Goal: Information Seeking & Learning: Learn about a topic

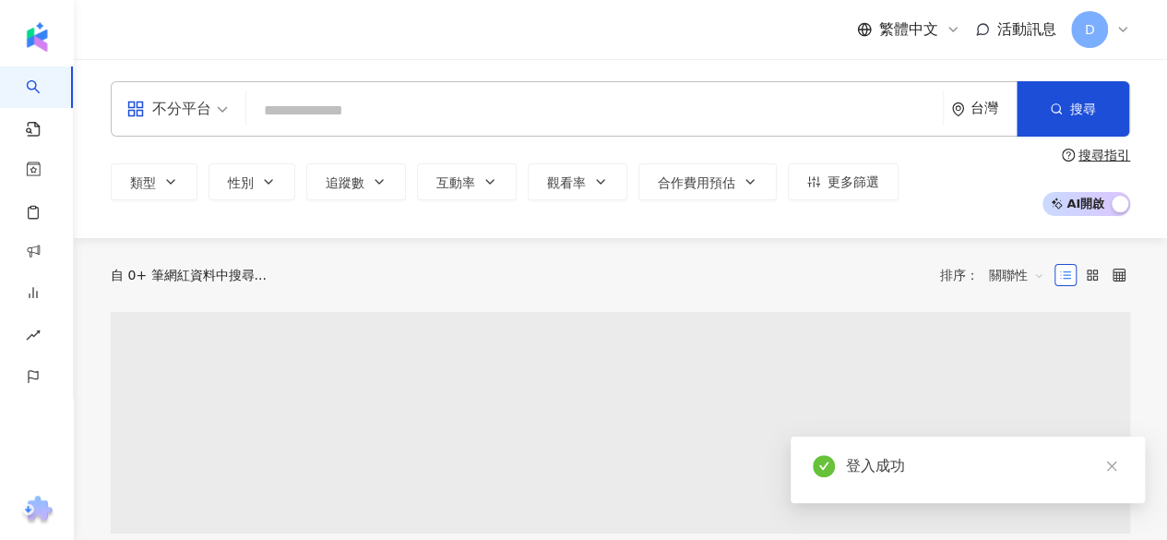
paste input "*********"
type input "*********"
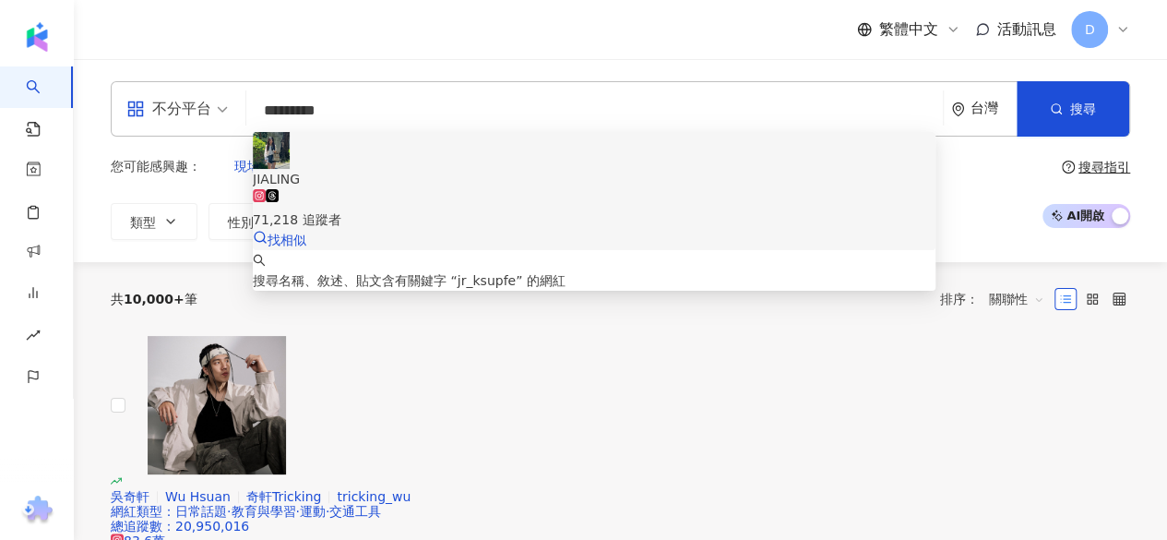
click at [424, 189] on div "71,218 追蹤者" at bounding box center [594, 209] width 683 height 41
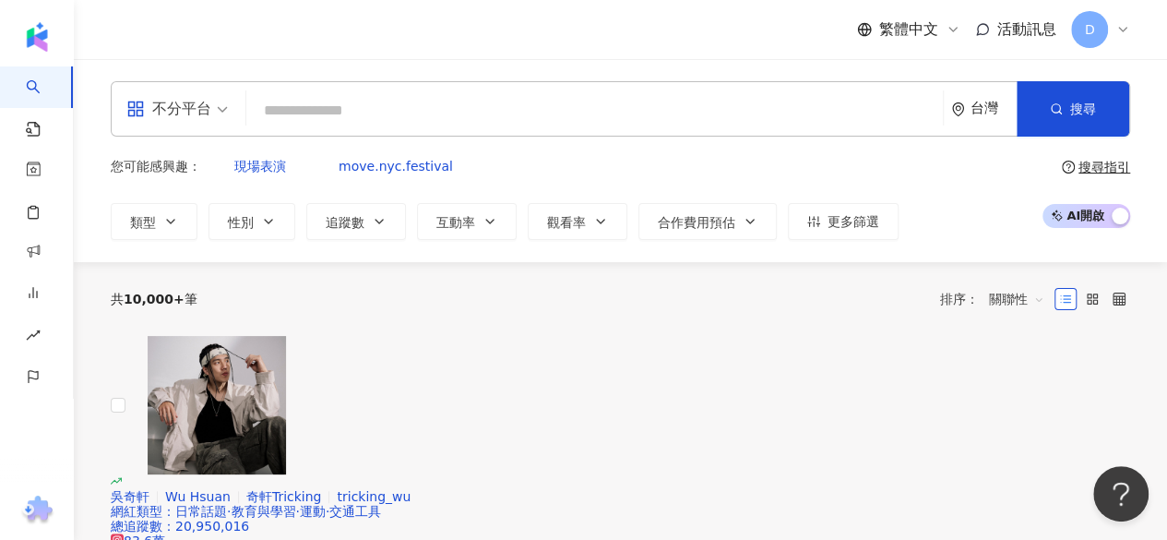
click at [416, 90] on div "不分平台 台灣 搜尋 d6ac7817-5241-4c9c-80ce-22d93ab31dba JIALING 71,218 追蹤者 搜尋名稱、敘述、貼文含有…" at bounding box center [620, 108] width 1019 height 55
click at [413, 107] on input "search" at bounding box center [595, 110] width 682 height 35
paste input "**********"
type input "**********"
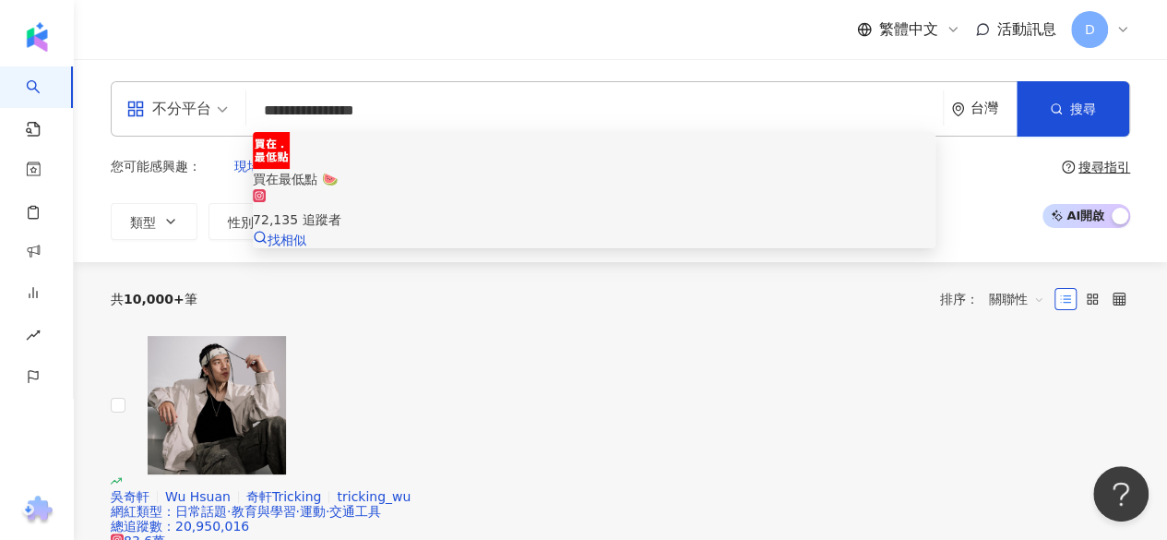
click at [623, 189] on div "72,135 追蹤者" at bounding box center [594, 209] width 683 height 41
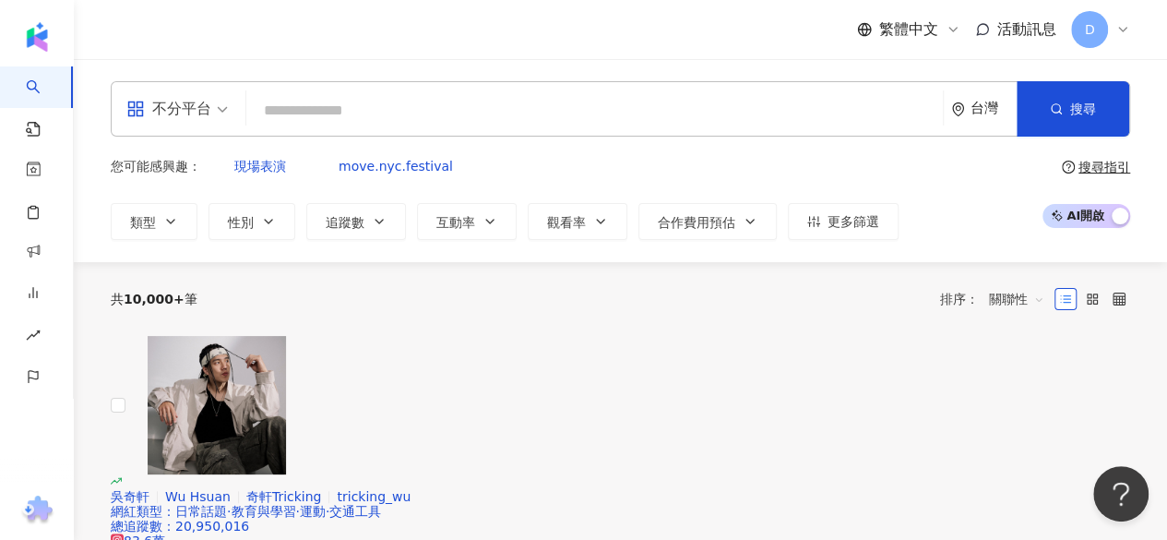
click at [325, 117] on input "search" at bounding box center [595, 110] width 682 height 35
paste input "**********"
type input "**********"
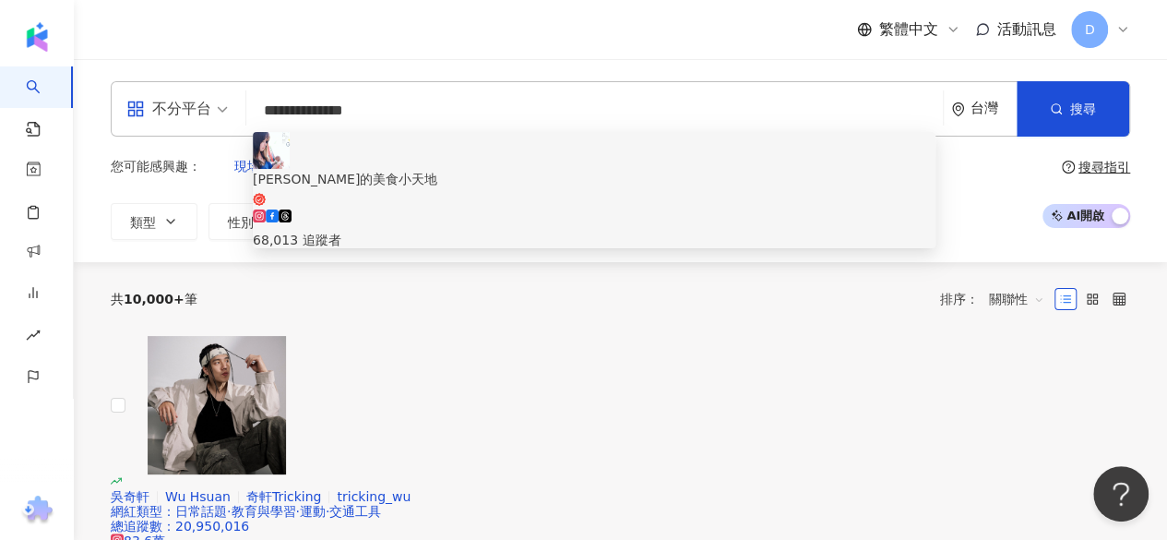
click at [491, 209] on div "68,013 追蹤者" at bounding box center [594, 229] width 683 height 41
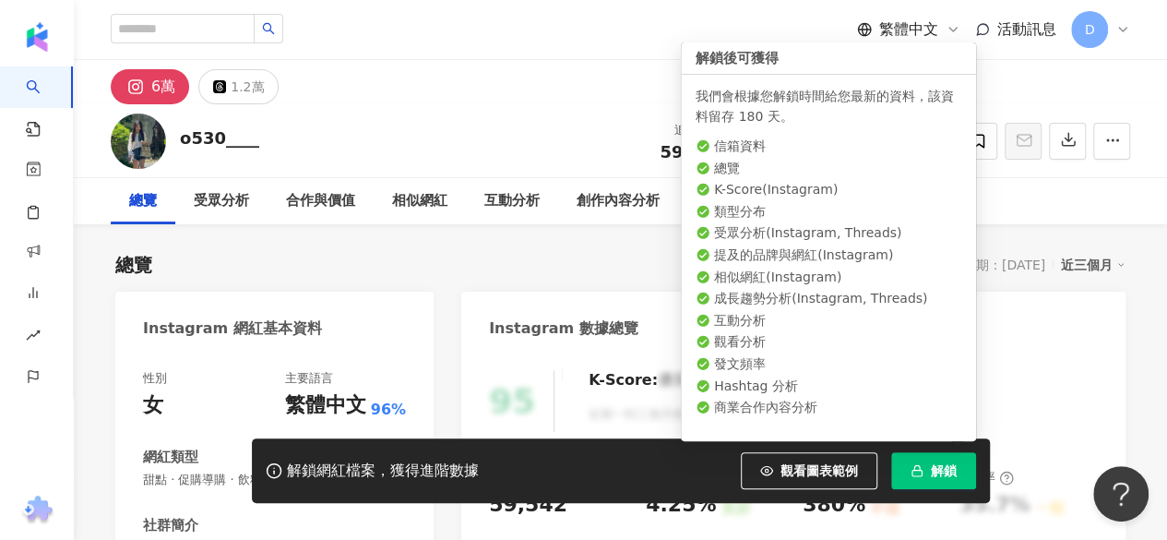
click at [948, 478] on span "解鎖" at bounding box center [944, 470] width 26 height 15
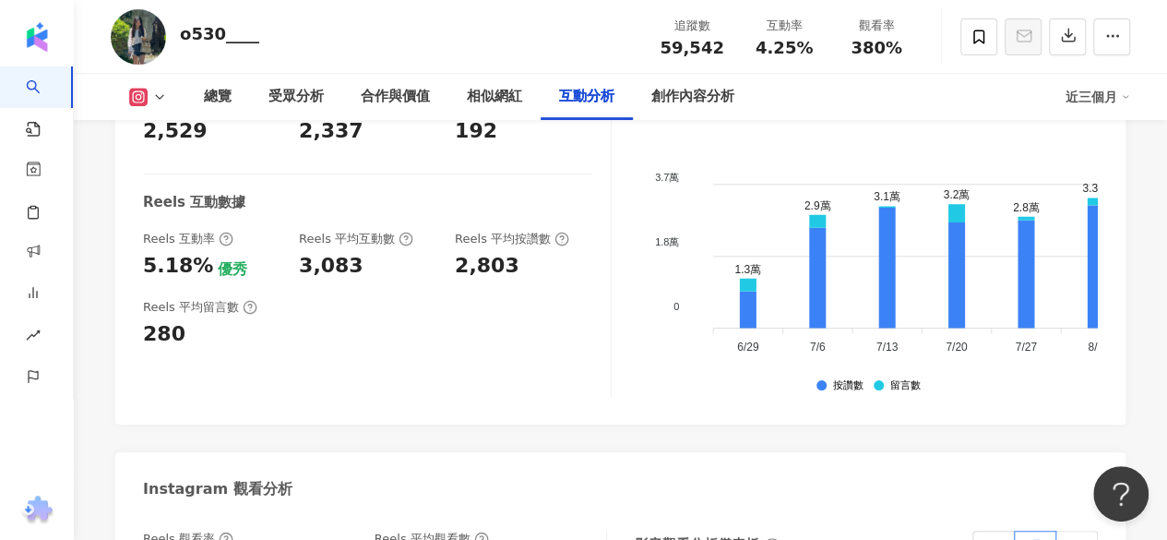
scroll to position [4141, 0]
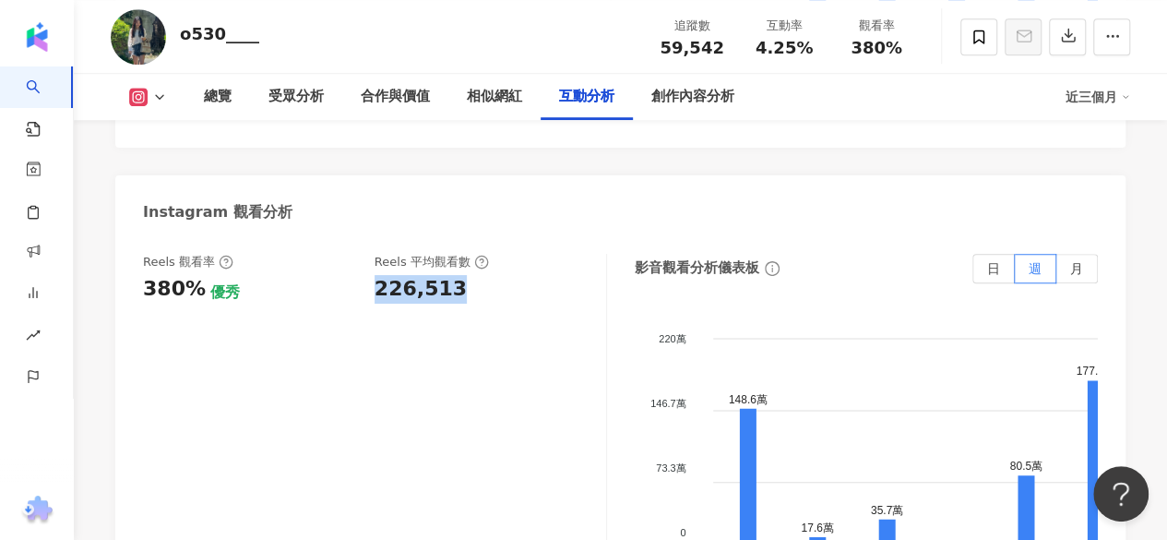
drag, startPoint x: 379, startPoint y: 237, endPoint x: 470, endPoint y: 239, distance: 90.4
click at [470, 275] on div "226,513" at bounding box center [481, 289] width 213 height 29
copy div "226,513"
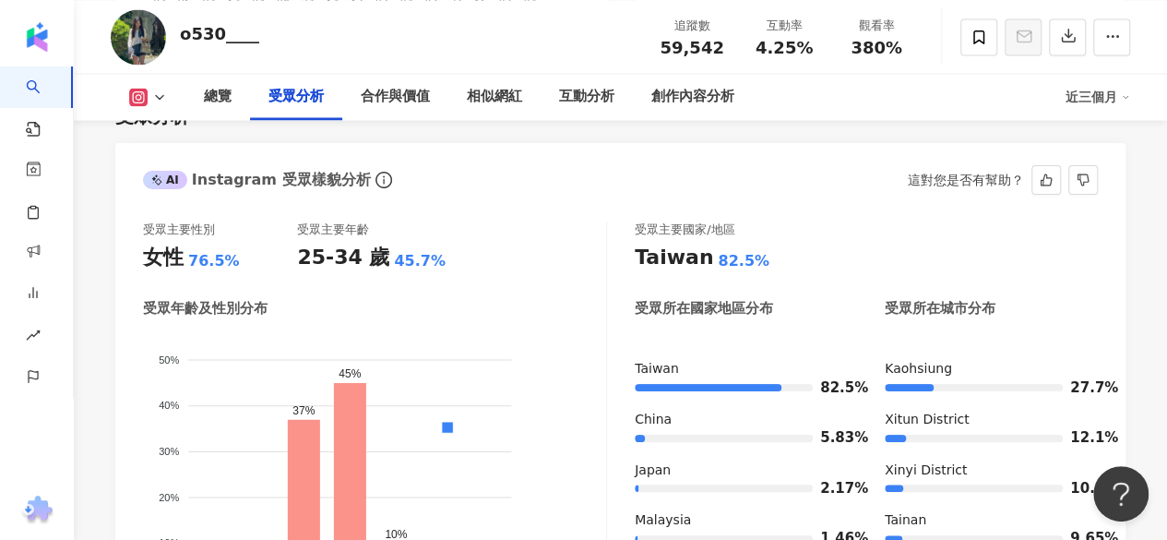
scroll to position [1742, 0]
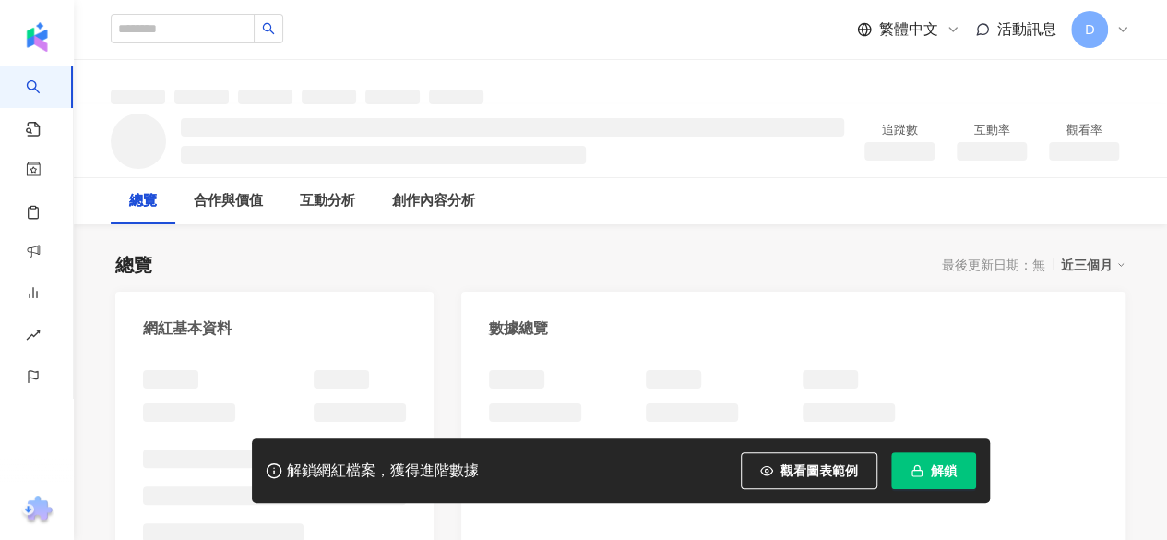
click at [957, 475] on button "解鎖" at bounding box center [933, 470] width 85 height 37
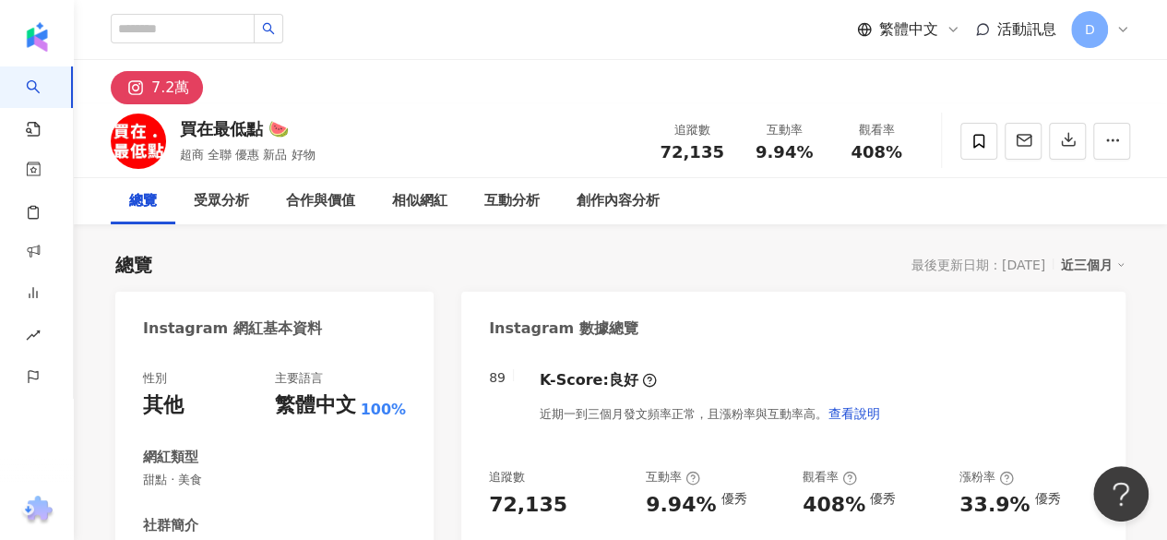
click at [862, 335] on div "Instagram 數據總覽" at bounding box center [793, 322] width 664 height 60
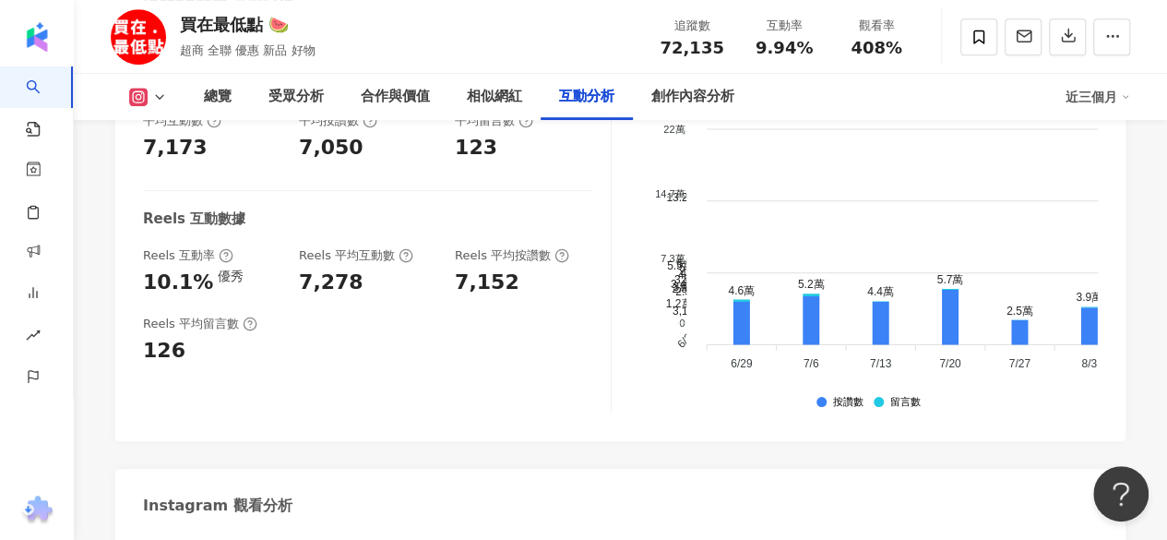
scroll to position [4060, 0]
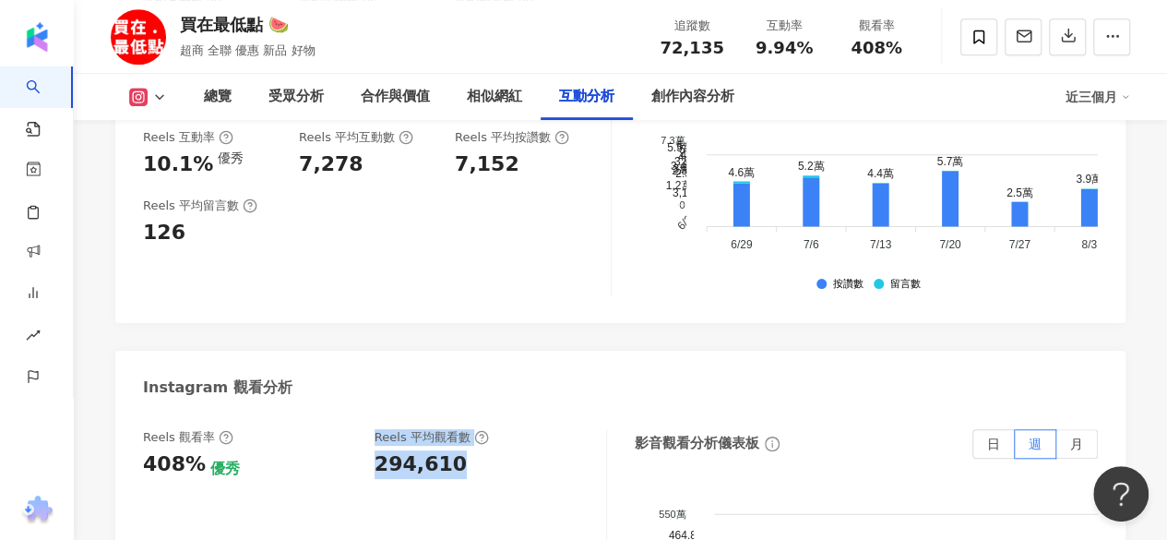
drag, startPoint x: 364, startPoint y: 423, endPoint x: 482, endPoint y: 417, distance: 117.4
click at [482, 429] on div "Reels 觀看率 408% 優秀 Reels 平均觀看數 294,610" at bounding box center [365, 454] width 445 height 50
click at [478, 450] on div "294,610" at bounding box center [481, 464] width 213 height 29
drag, startPoint x: 428, startPoint y: 423, endPoint x: 317, endPoint y: 274, distance: 185.3
click at [358, 429] on div "Reels 觀看率 408% 優秀 Reels 平均觀看數 294,610" at bounding box center [365, 454] width 445 height 50
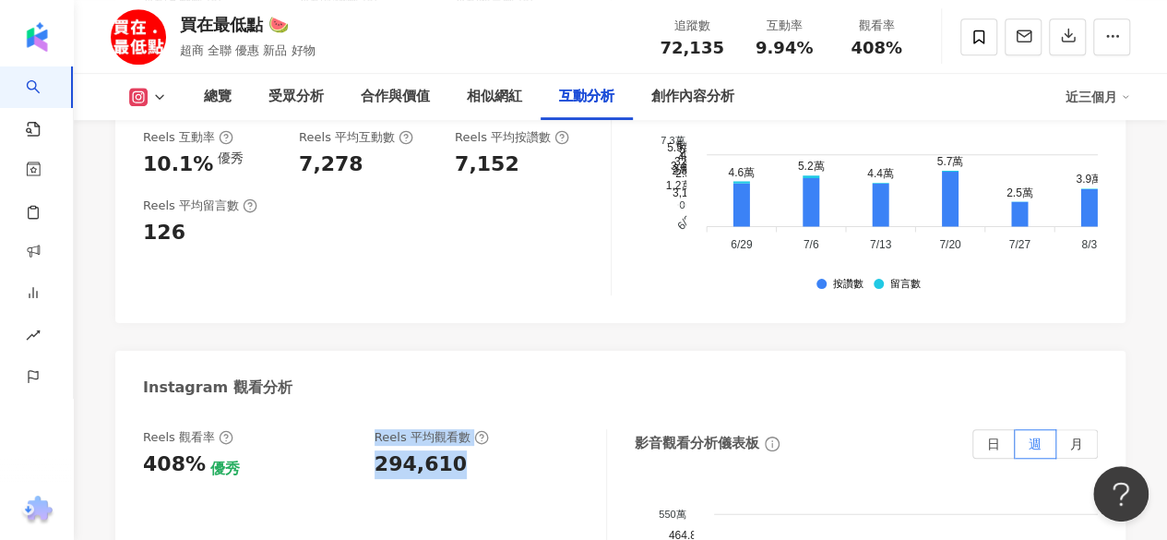
copy div "優秀 Reels 平均觀看數 294,610"
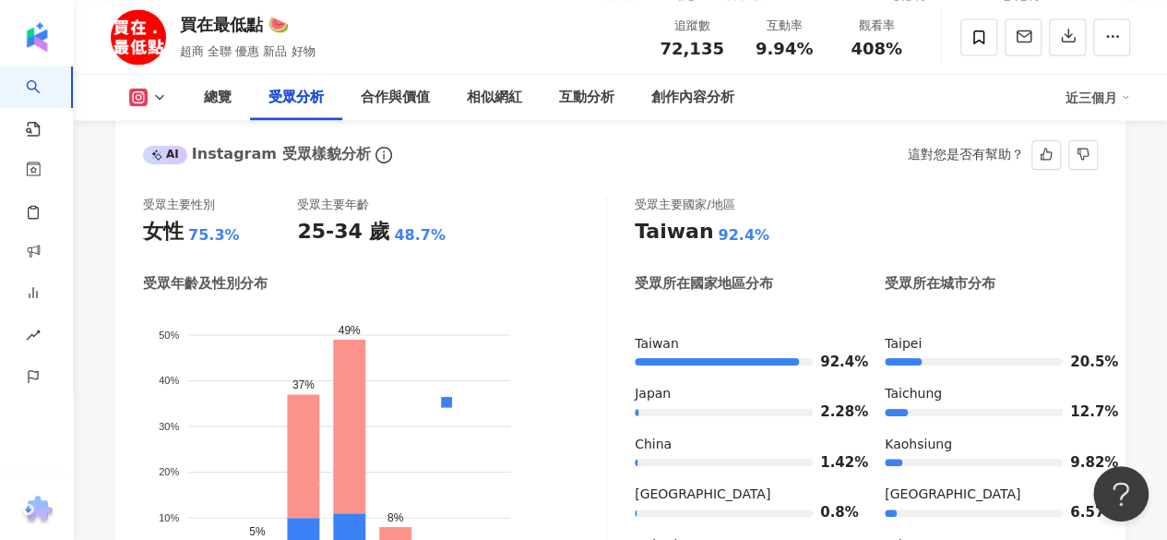
scroll to position [1753, 0]
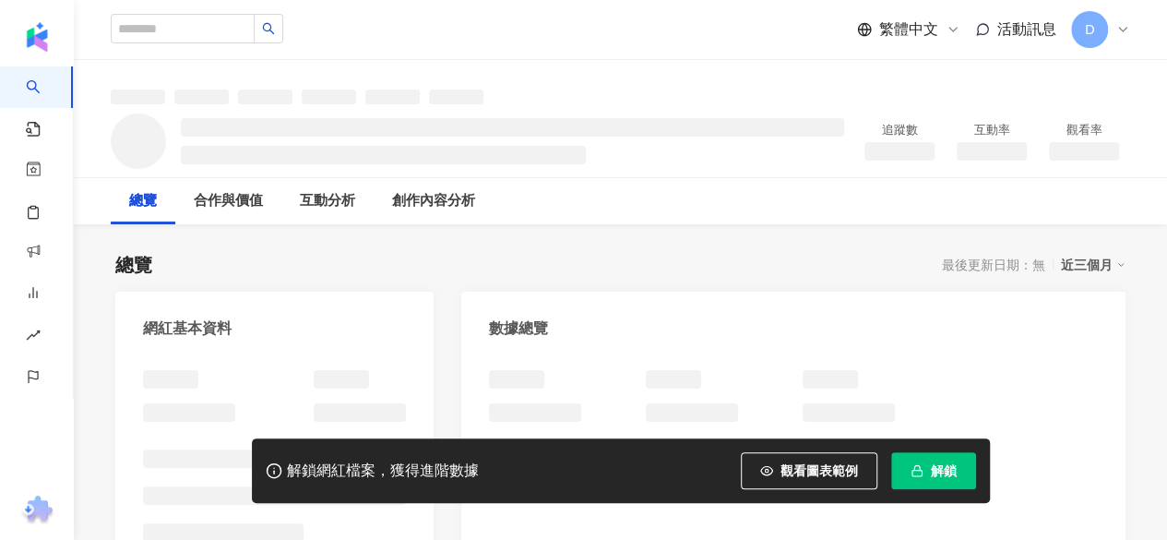
click at [945, 477] on span "解鎖" at bounding box center [944, 470] width 26 height 15
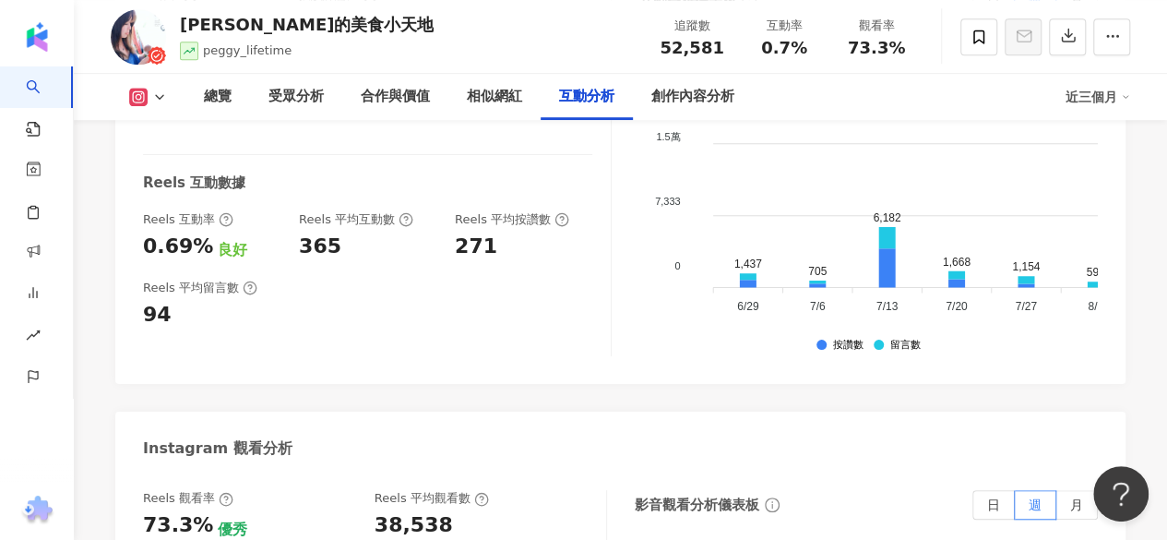
scroll to position [4152, 0]
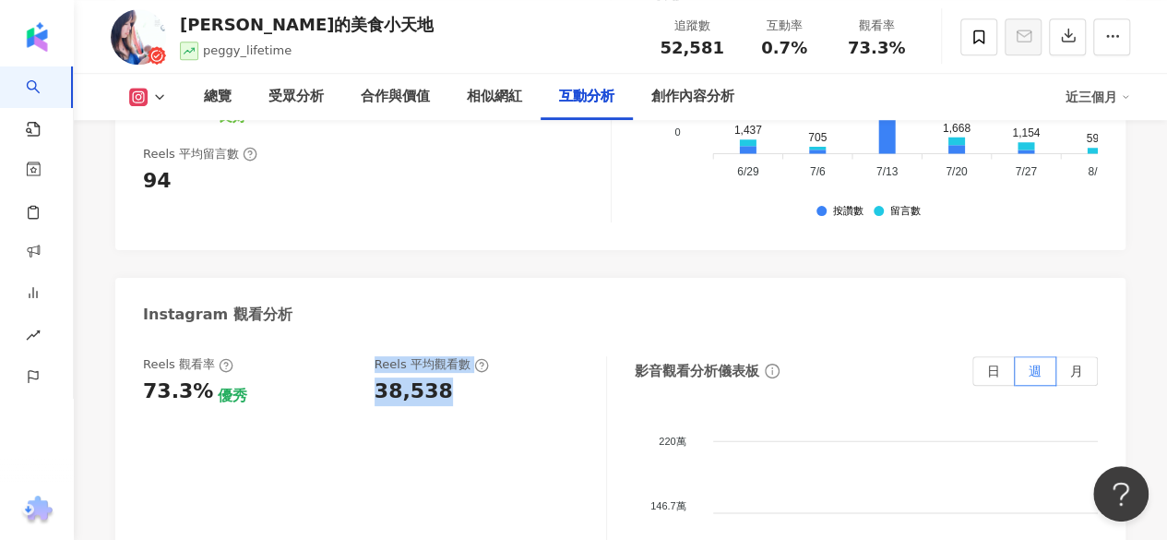
drag, startPoint x: 359, startPoint y: 311, endPoint x: 452, endPoint y: 309, distance: 93.2
click at [452, 356] on div "Reels 觀看率 73.3% 優秀 Reels 平均觀看數 38,538" at bounding box center [365, 381] width 445 height 50
click at [452, 377] on div "38,538" at bounding box center [481, 391] width 213 height 29
drag, startPoint x: 443, startPoint y: 320, endPoint x: 365, endPoint y: 318, distance: 77.5
click at [365, 356] on div "Reels 觀看率 73.3% 優秀 Reels 平均觀看數 38,538" at bounding box center [365, 381] width 445 height 50
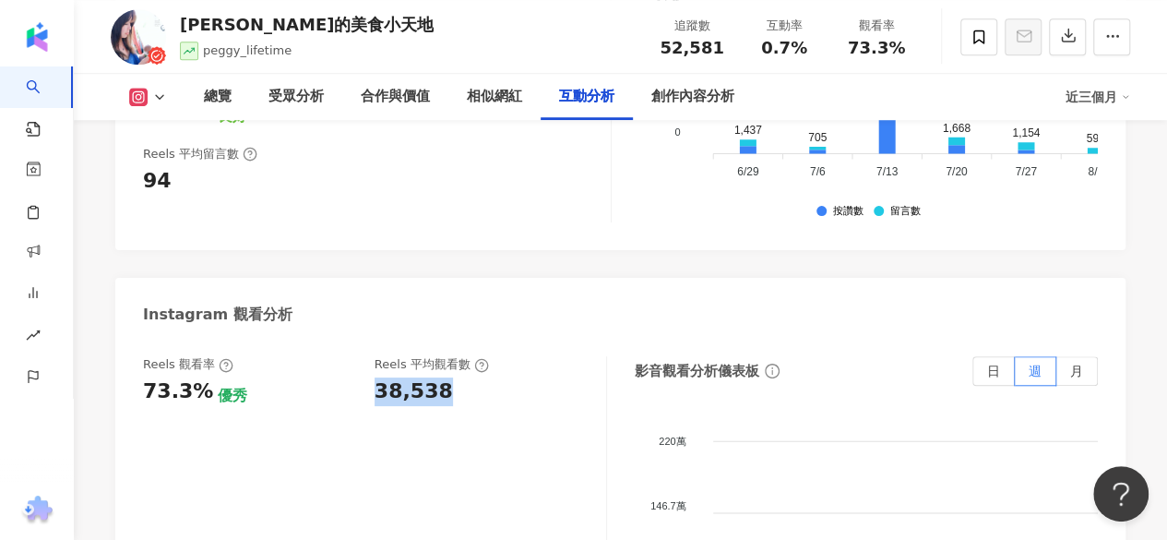
copy div "38,538"
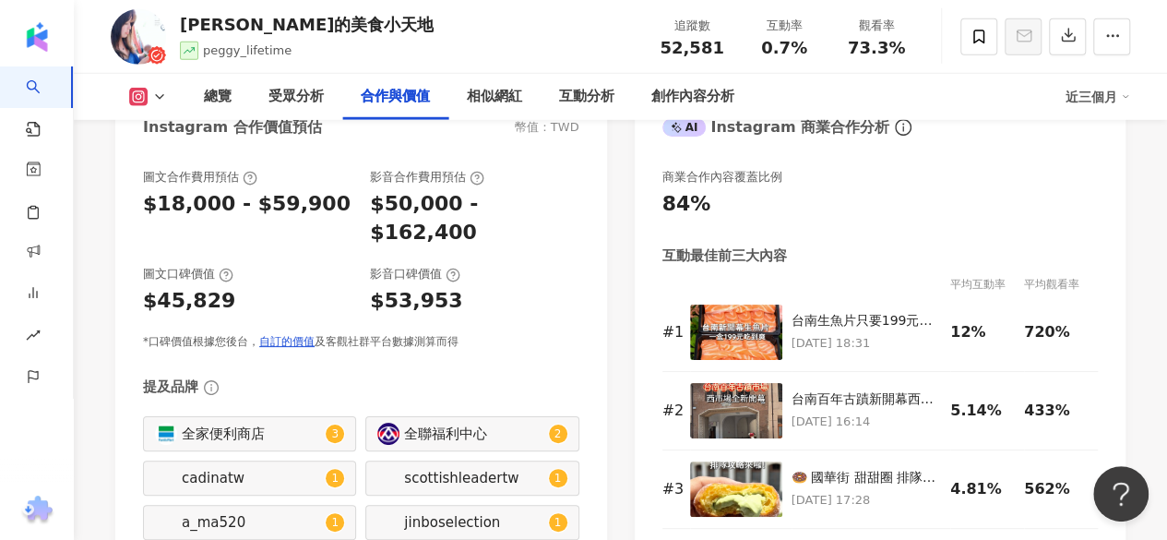
scroll to position [2583, 0]
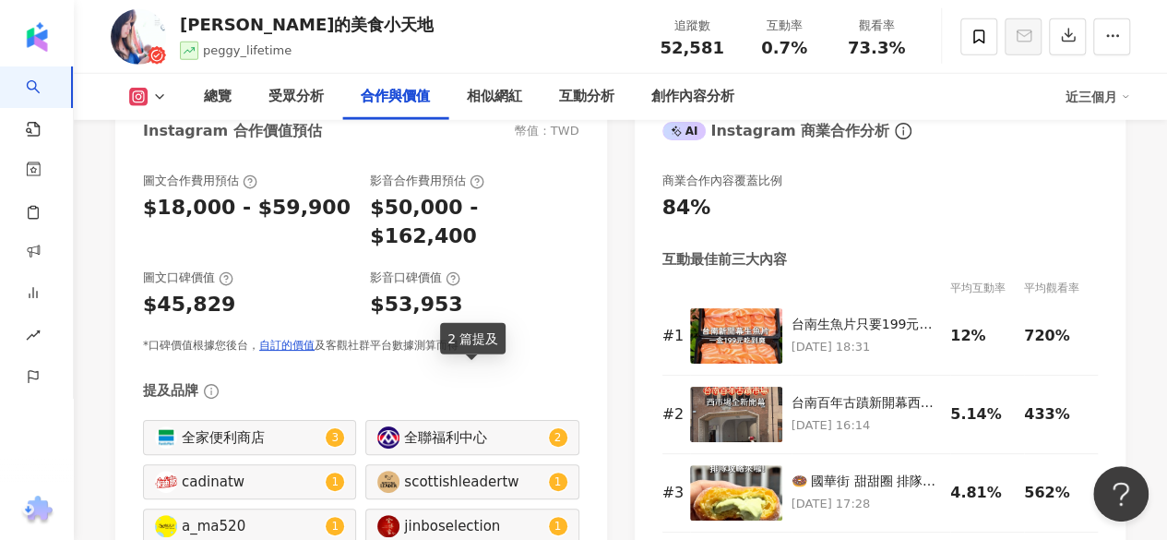
click at [442, 427] on div "全聯福利中心" at bounding box center [473, 437] width 139 height 20
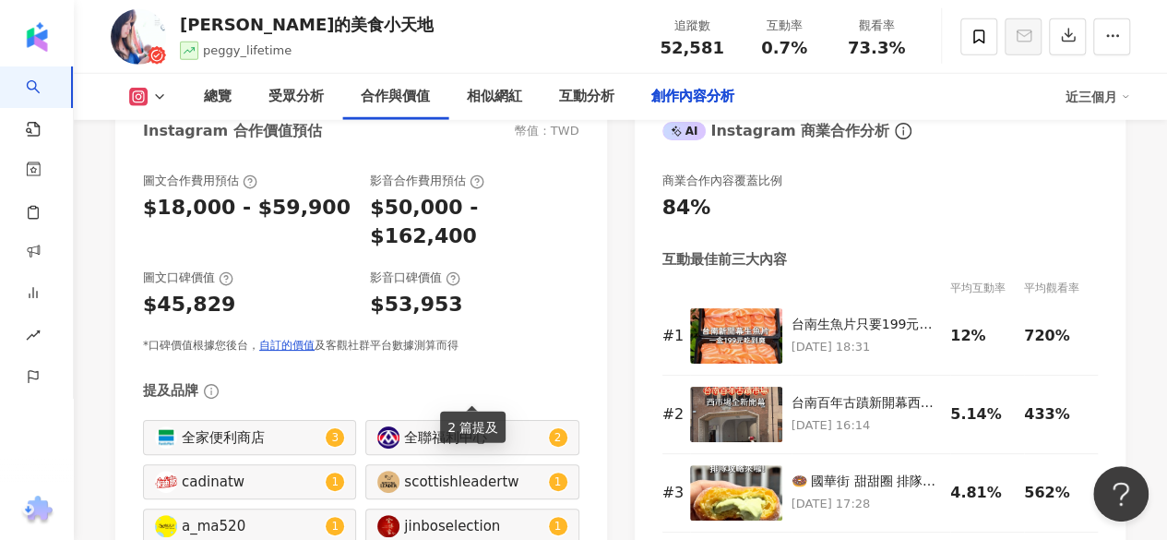
type input "******"
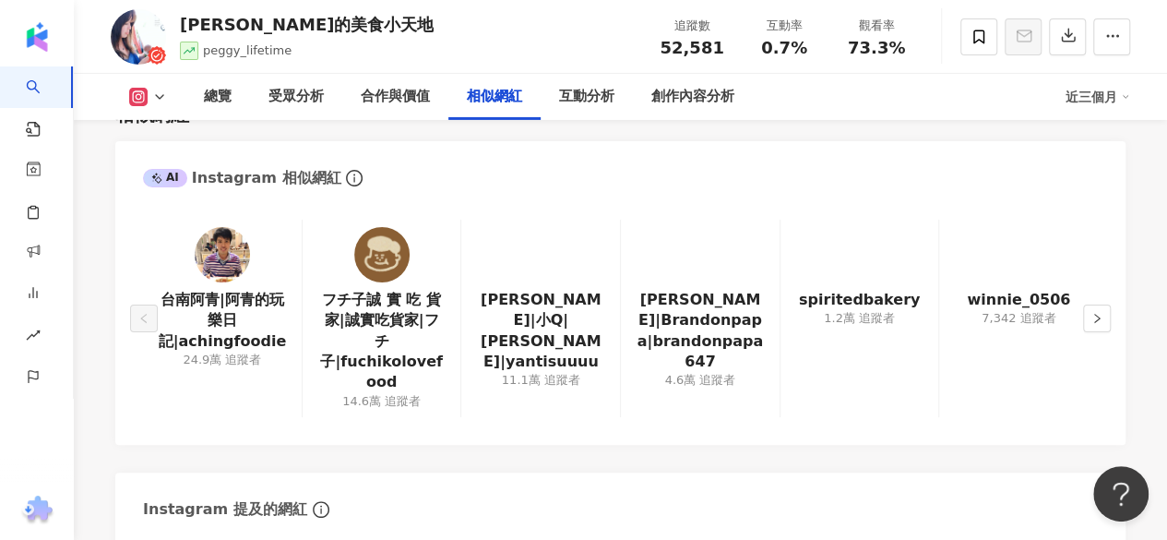
scroll to position [3058, 0]
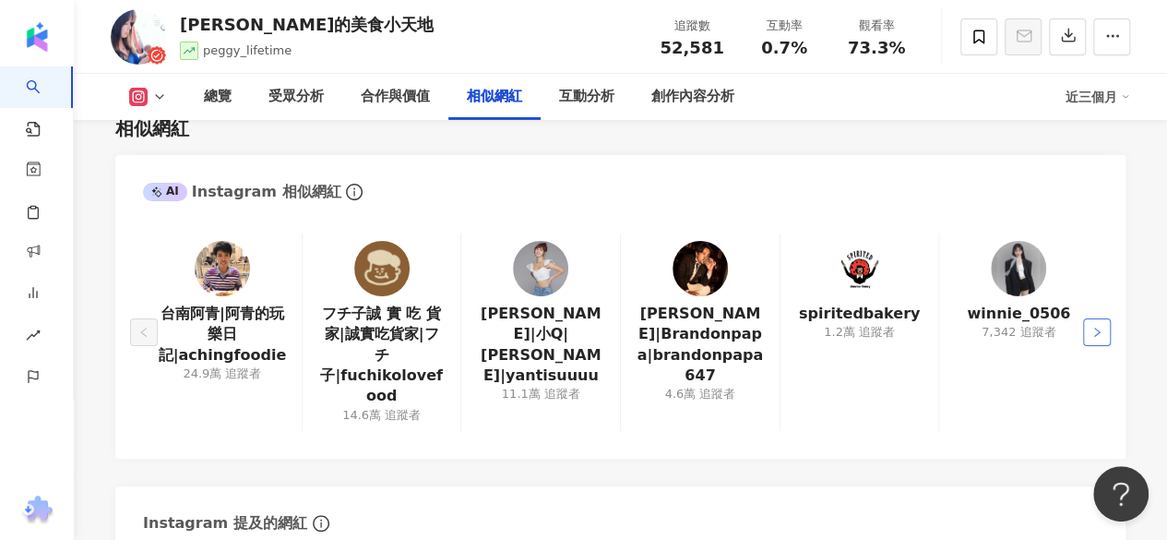
click at [1103, 318] on button "button" at bounding box center [1097, 332] width 28 height 28
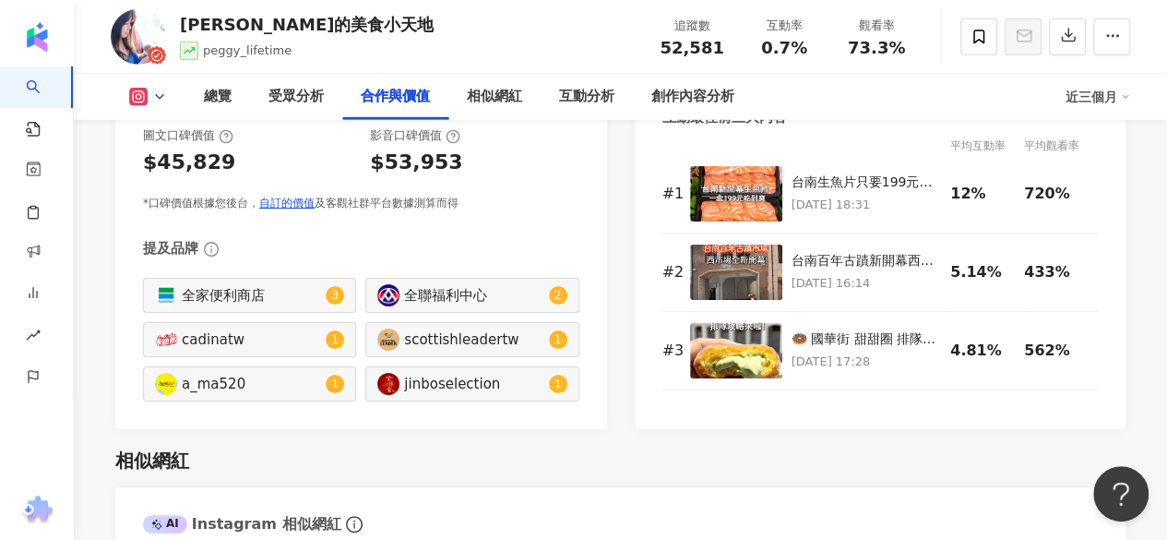
scroll to position [2689, 0]
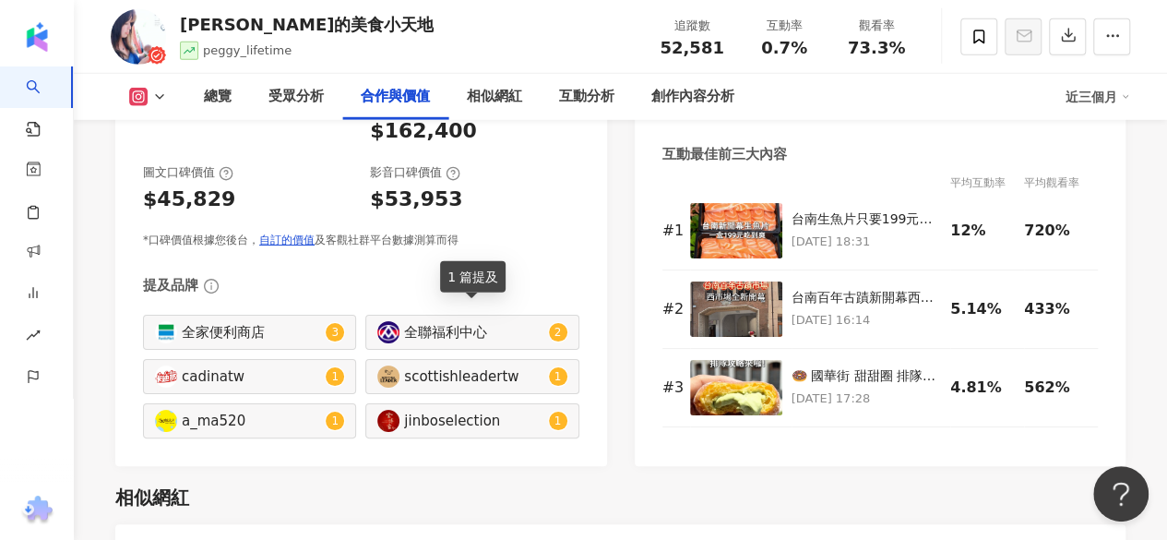
click at [479, 274] on div "1 篇提及" at bounding box center [473, 276] width 66 height 31
click at [420, 322] on div "全聯福利中心" at bounding box center [473, 332] width 139 height 20
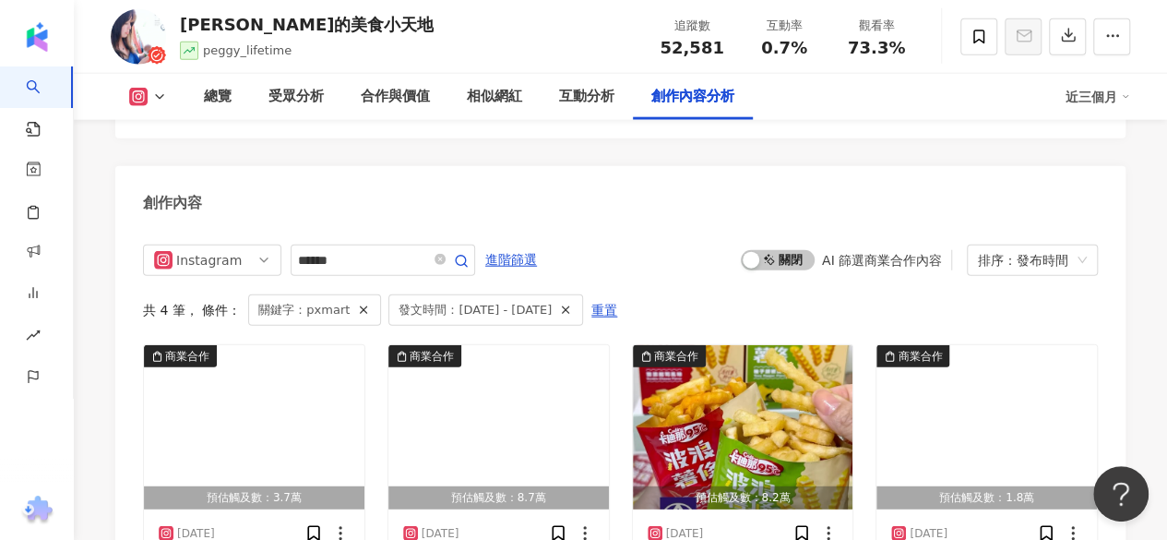
scroll to position [5605, 0]
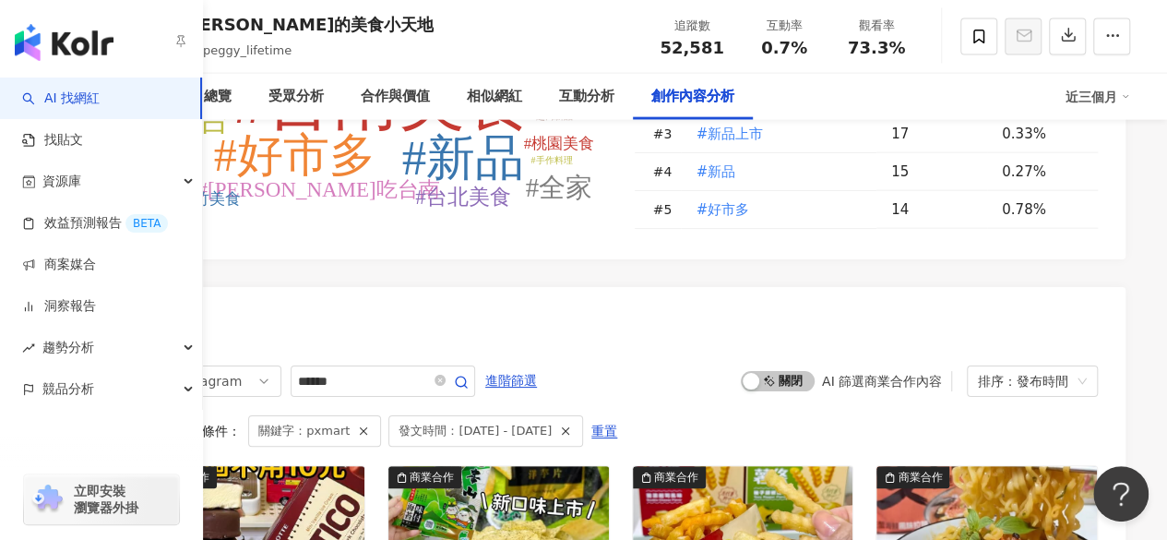
click at [44, 38] on img "button" at bounding box center [64, 42] width 99 height 37
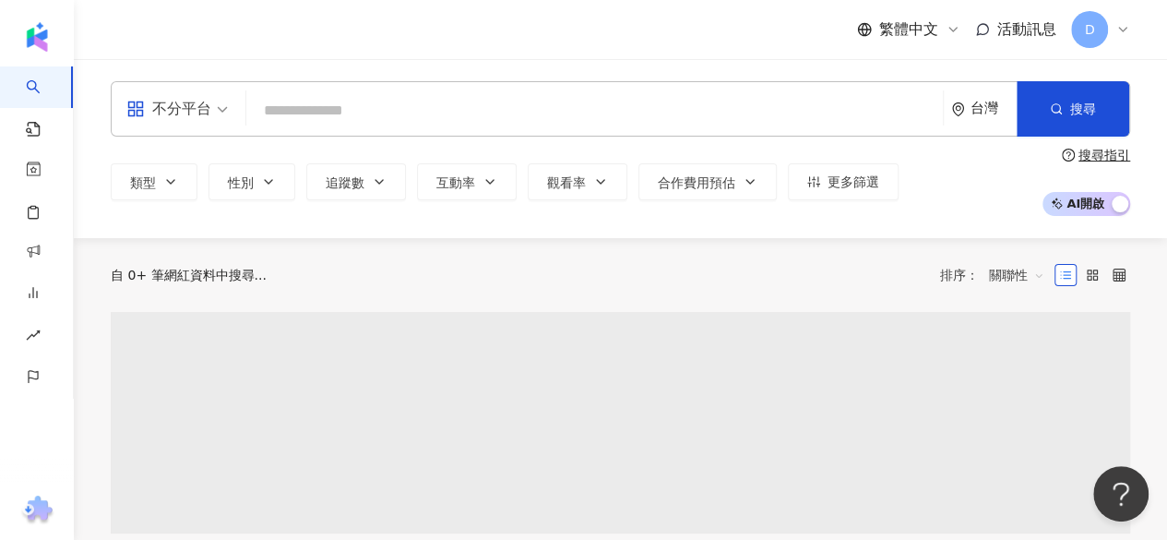
click at [332, 103] on input "search" at bounding box center [595, 110] width 682 height 35
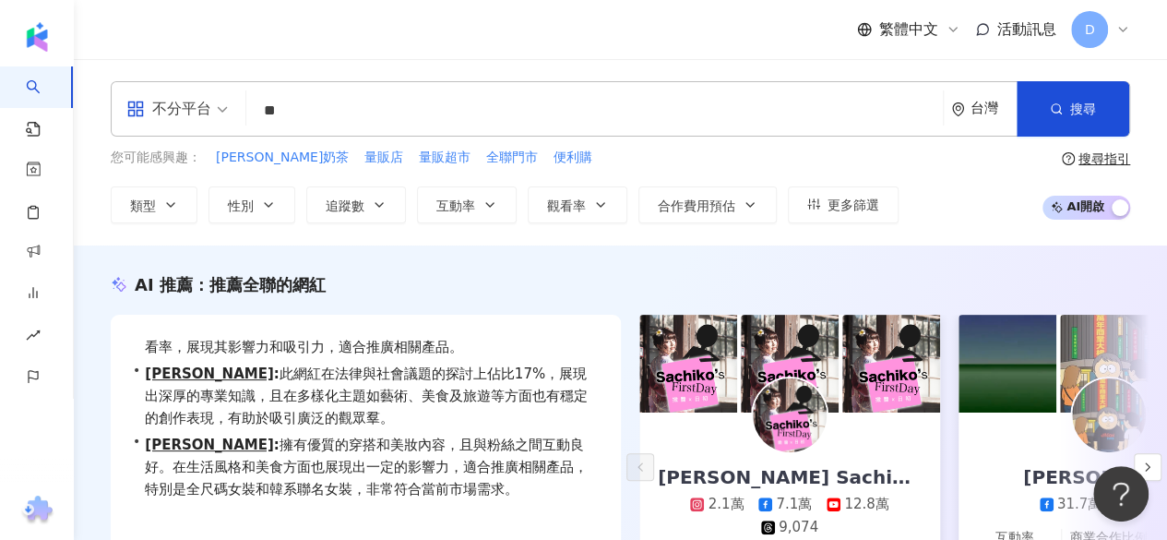
click at [277, 114] on input "**" at bounding box center [595, 110] width 682 height 35
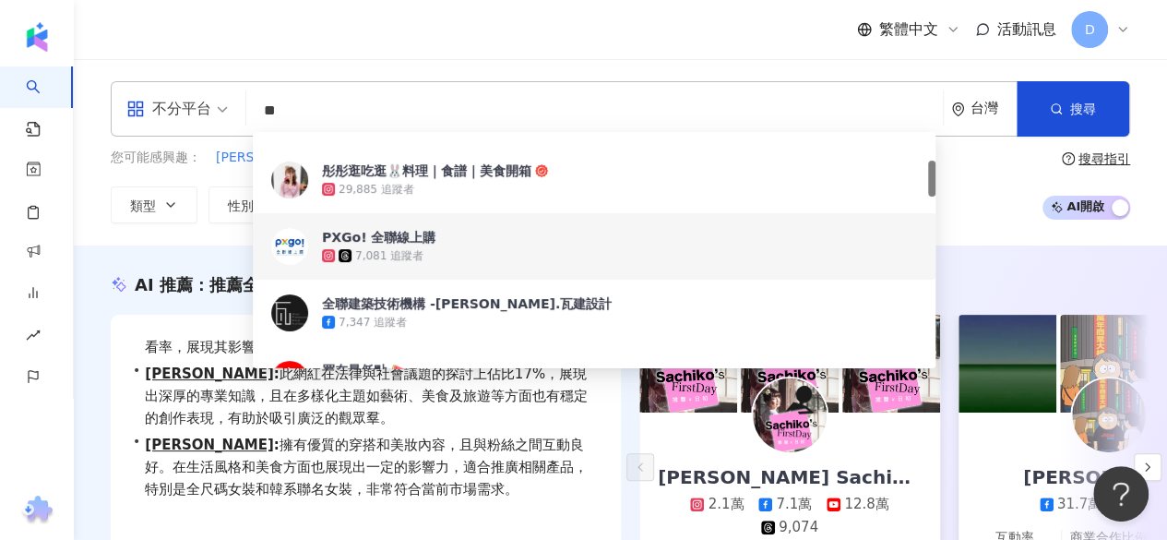
click at [277, 114] on input "**" at bounding box center [595, 110] width 682 height 35
paste input "**********"
type input "**********"
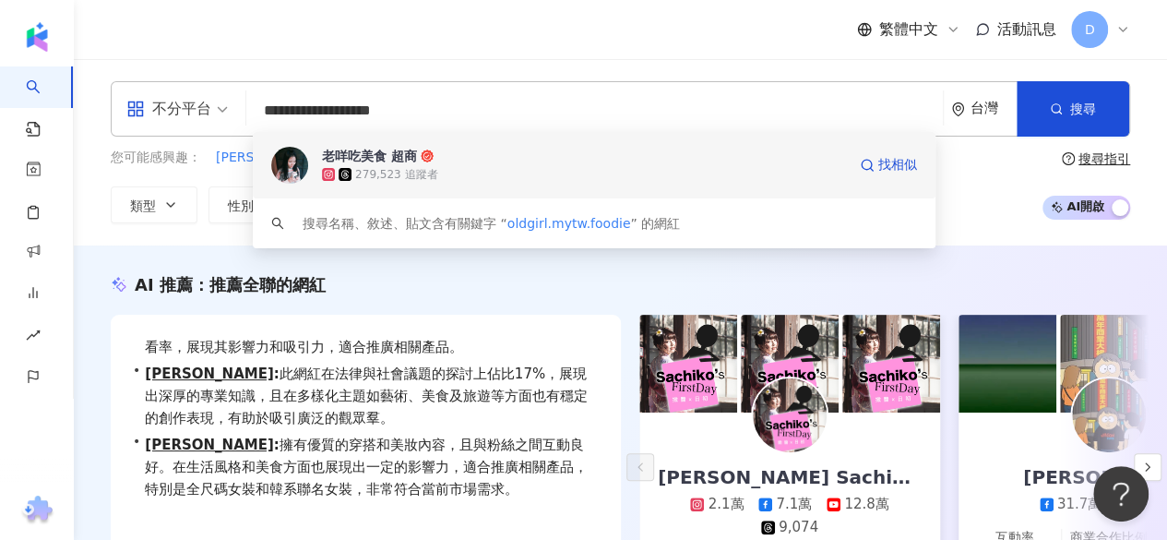
click at [428, 167] on div "279,523 追蹤者" at bounding box center [396, 175] width 82 height 16
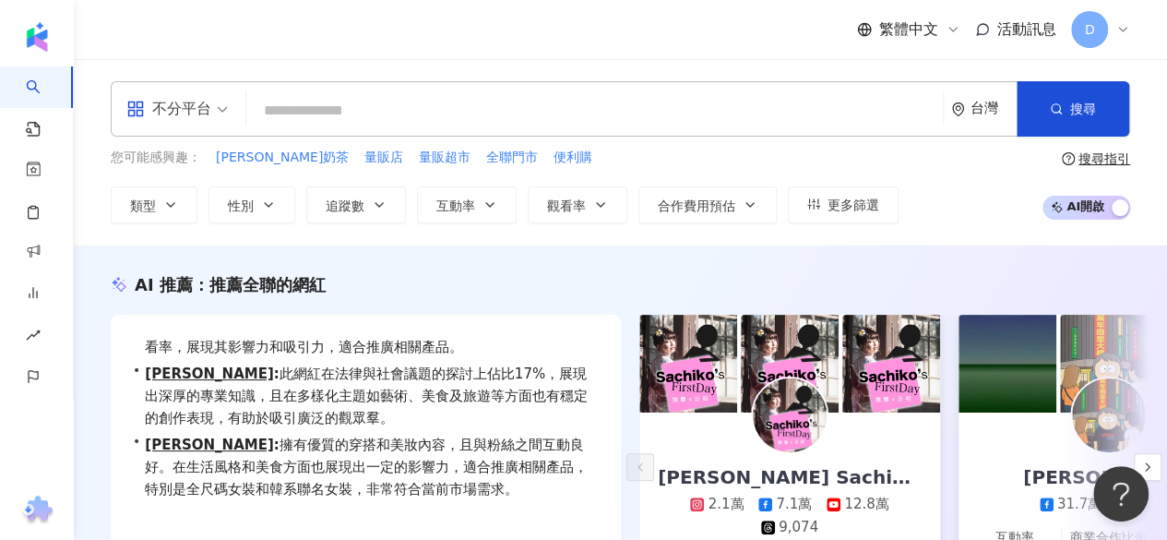
click at [388, 90] on div "不分平台 台灣 搜尋 a8d98bf0-ca80-4e76-87df-bb822f53715d 老咩吃美食 超商 279,523 追蹤者 搜尋名稱、敘述、貼文…" at bounding box center [620, 108] width 1019 height 55
click at [392, 112] on input "search" at bounding box center [595, 110] width 682 height 35
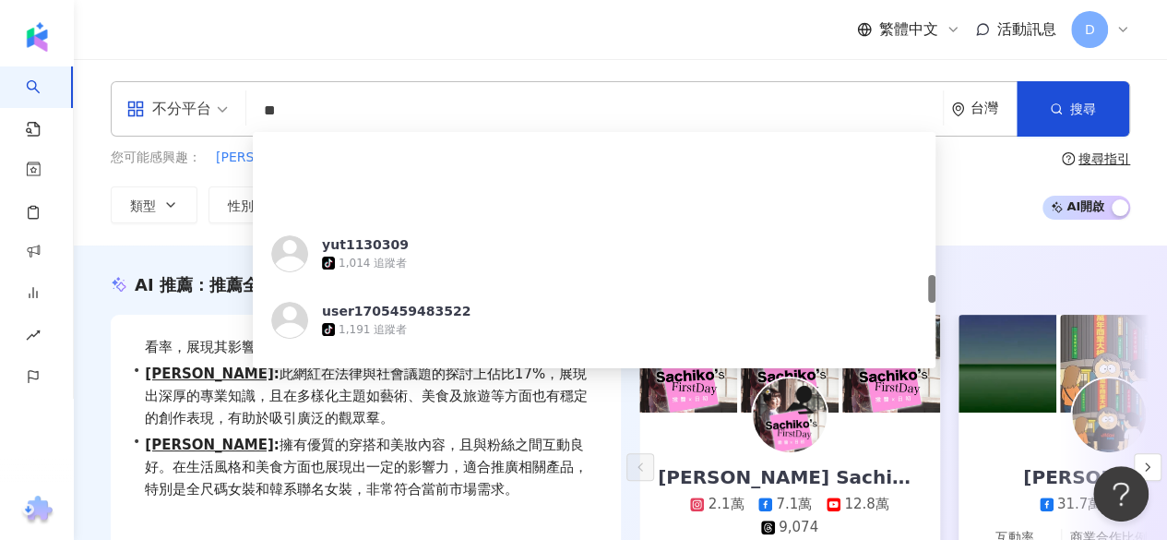
scroll to position [1199, 0]
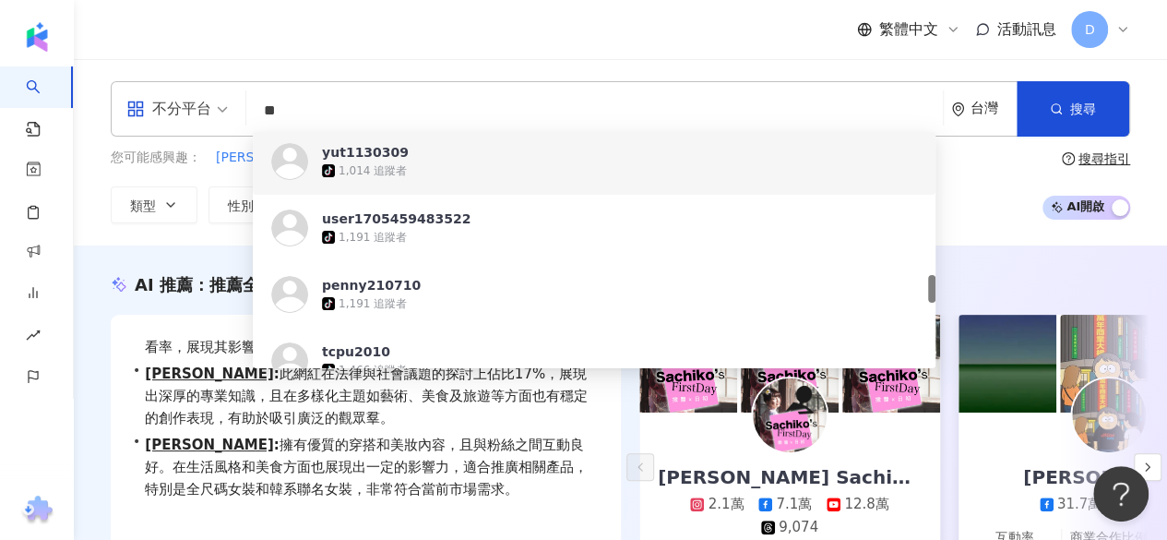
type input "**"
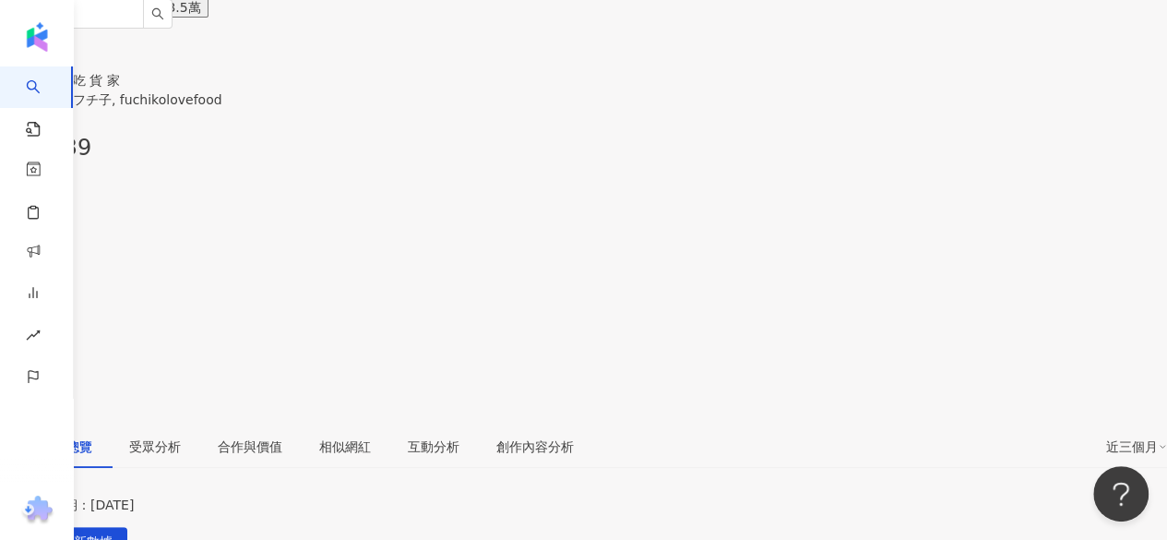
scroll to position [277, 0]
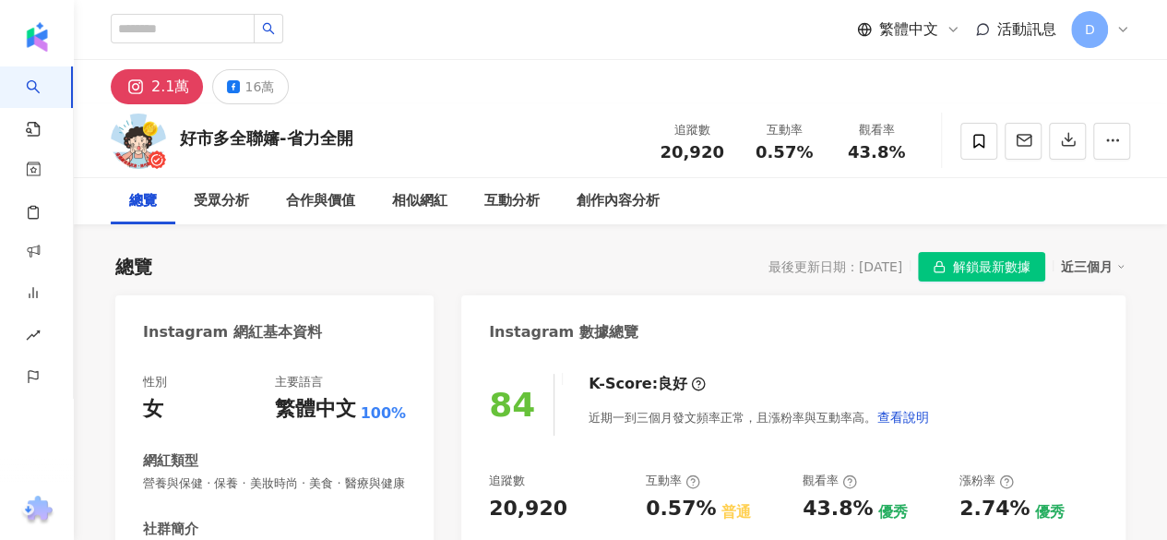
click at [153, 85] on div "2.1萬" at bounding box center [170, 87] width 38 height 26
click at [292, 337] on div "Instagram 網紅基本資料" at bounding box center [232, 332] width 179 height 20
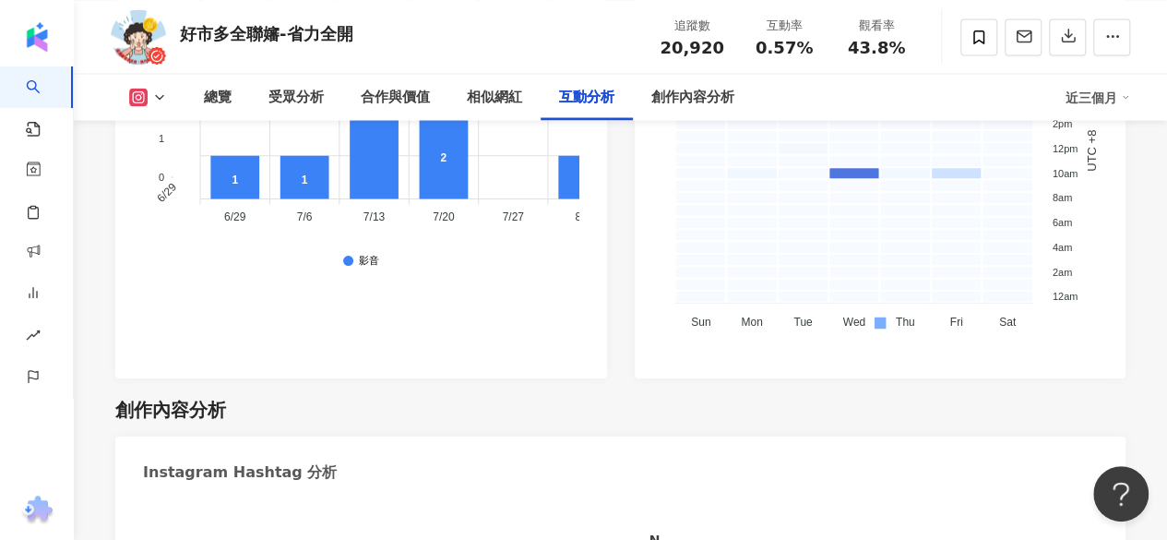
scroll to position [5351, 0]
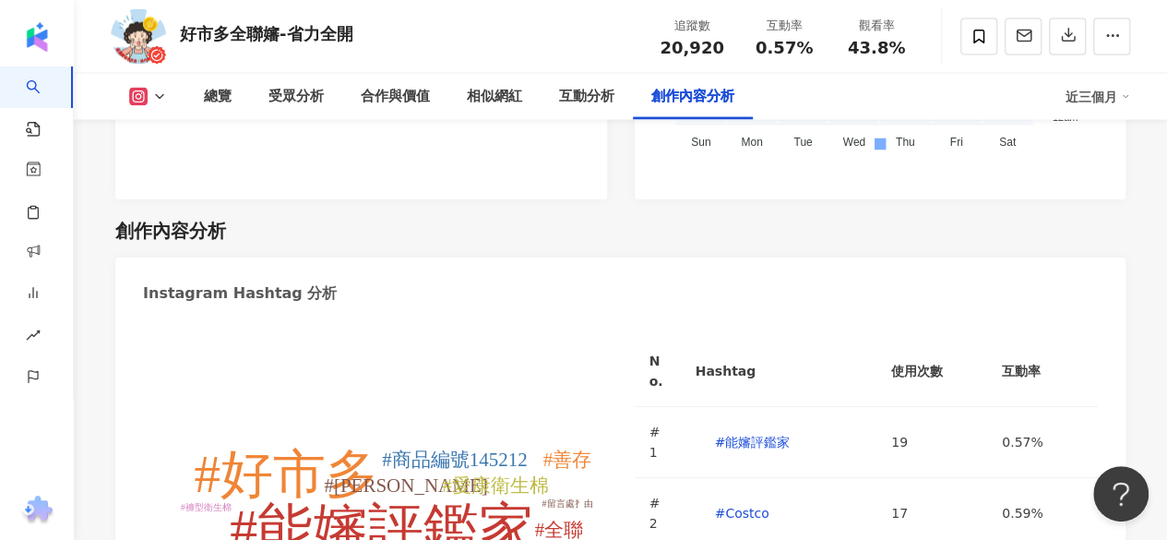
type input "*****"
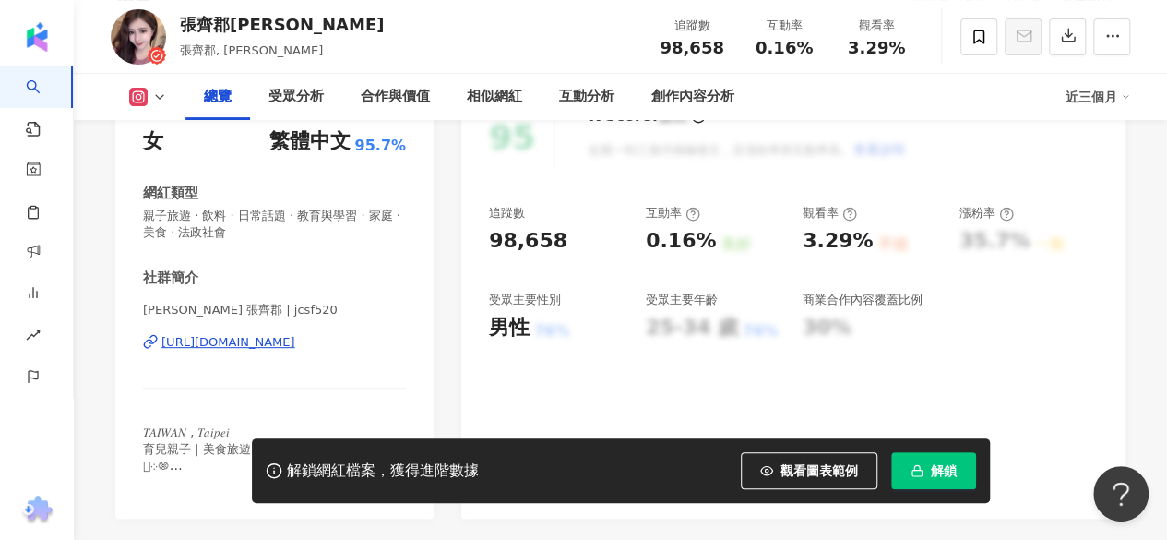
scroll to position [277, 0]
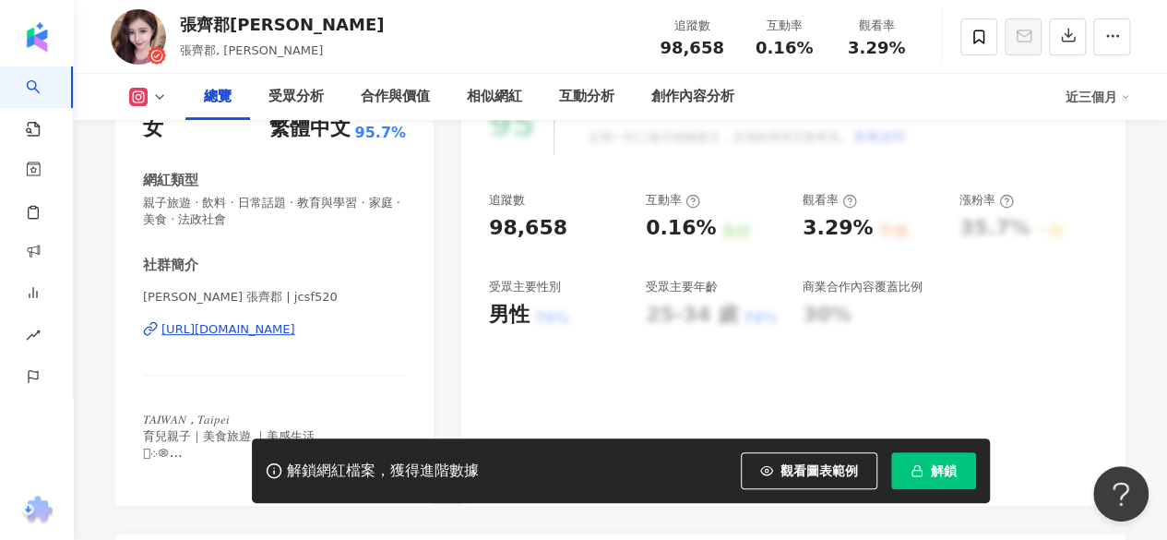
click at [313, 348] on div "[PERSON_NAME] 張齊郡 | jcsf520 [URL][DOMAIN_NAME]" at bounding box center [274, 343] width 263 height 108
click at [313, 343] on div "[PERSON_NAME] 張齊郡 | jcsf520 [URL][DOMAIN_NAME]" at bounding box center [274, 343] width 263 height 108
click at [295, 337] on div "[URL][DOMAIN_NAME]" at bounding box center [228, 329] width 134 height 17
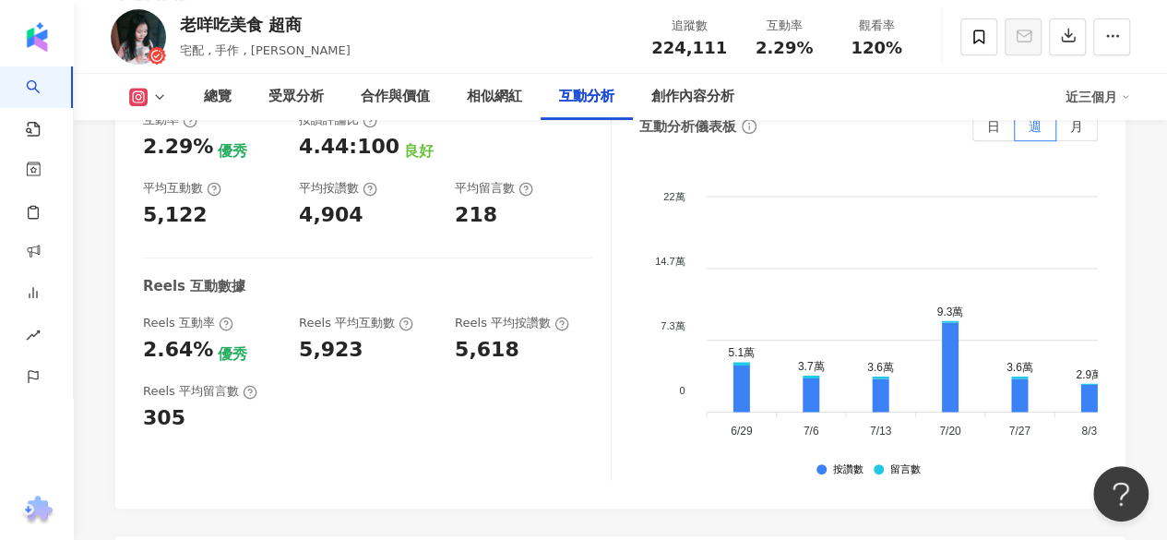
scroll to position [4060, 0]
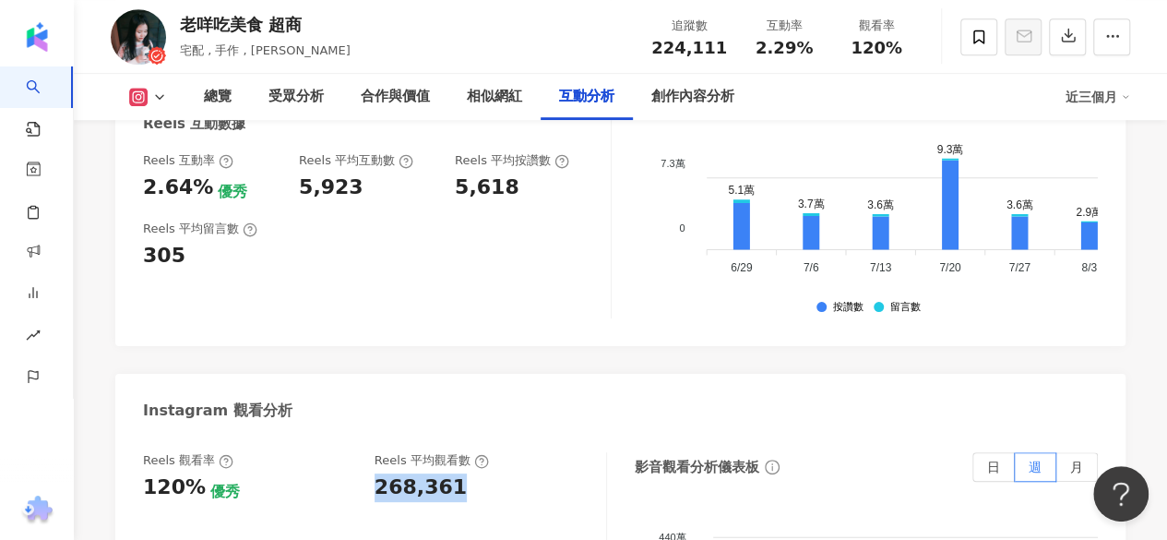
drag, startPoint x: 378, startPoint y: 420, endPoint x: 456, endPoint y: 414, distance: 77.7
click at [456, 473] on div "268,361" at bounding box center [481, 487] width 213 height 29
copy div "268,361"
